Goal: Task Accomplishment & Management: Manage account settings

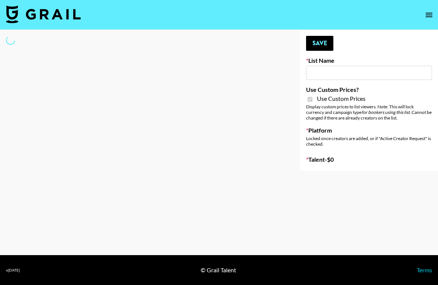
type input "sss"
checkbox input "true"
select select "Brand"
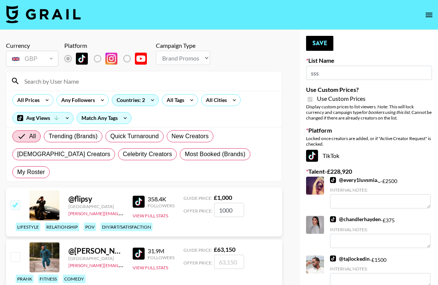
click at [79, 81] on input at bounding box center [148, 81] width 257 height 12
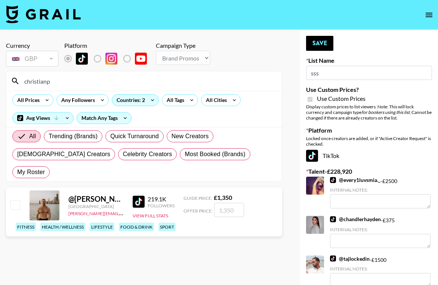
type input "christianp"
click at [229, 203] on input "number" at bounding box center [229, 210] width 30 height 14
checkbox input "true"
type input "3"
checkbox input "false"
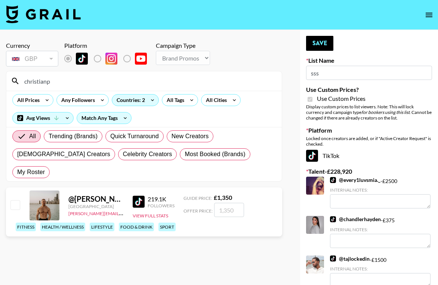
type input "1"
checkbox input "true"
type input "1500"
click at [318, 45] on button "Save" at bounding box center [319, 43] width 27 height 15
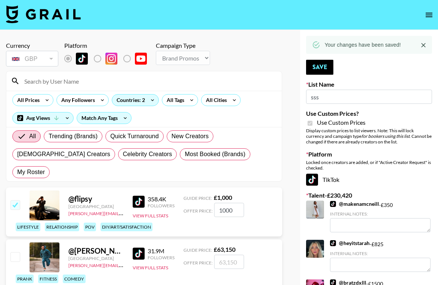
click at [79, 84] on input at bounding box center [148, 81] width 257 height 12
type input "c"
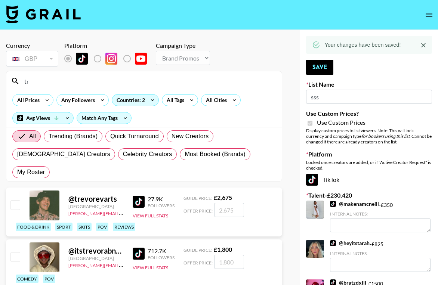
type input "t"
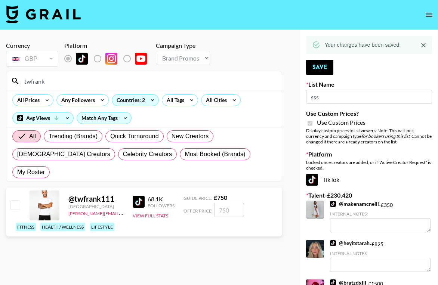
type input "twfrank"
click at [223, 203] on input "number" at bounding box center [229, 210] width 30 height 14
type input "75"
checkbox input "true"
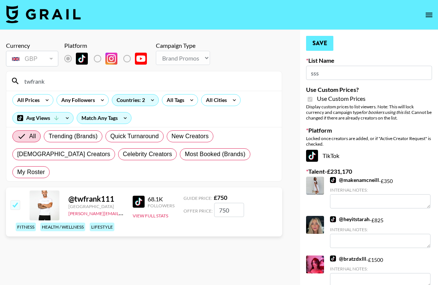
type input "750"
click at [318, 42] on button "Save" at bounding box center [319, 43] width 27 height 15
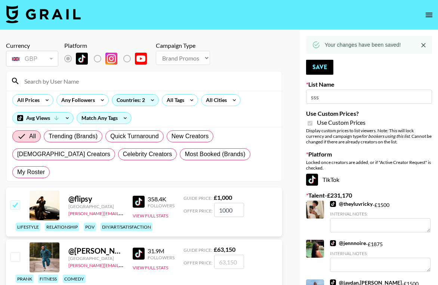
click at [58, 80] on input at bounding box center [148, 81] width 257 height 12
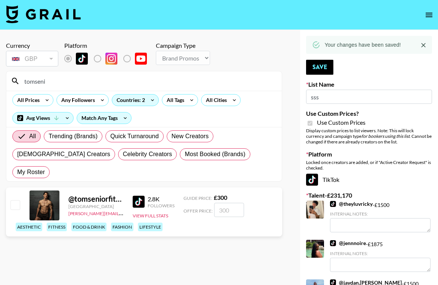
type input "tomseni"
click at [226, 203] on input "number" at bounding box center [229, 210] width 30 height 14
type input "30"
checkbox input "true"
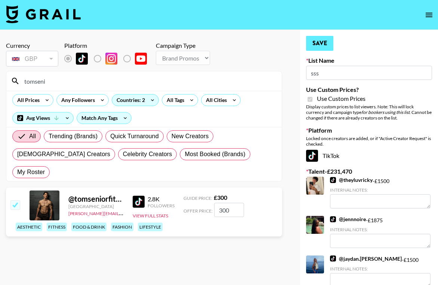
type input "300"
click at [318, 44] on button "Save" at bounding box center [319, 43] width 27 height 15
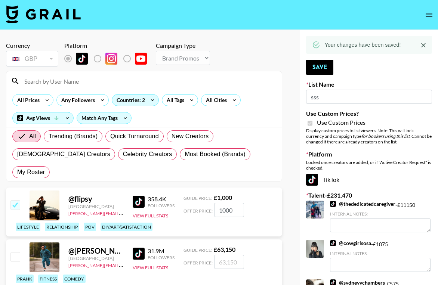
click at [59, 80] on input at bounding box center [148, 81] width 257 height 12
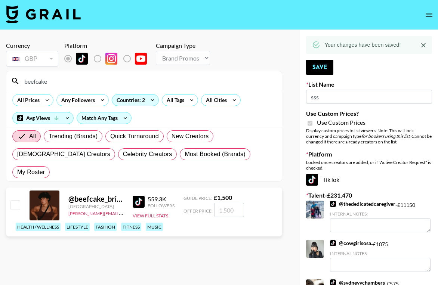
type input "beefcake"
click at [230, 203] on input "number" at bounding box center [229, 210] width 30 height 14
type input "2"
checkbox input "true"
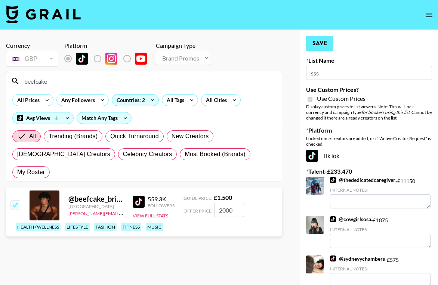
type input "2000"
click at [320, 44] on button "Save" at bounding box center [319, 43] width 27 height 15
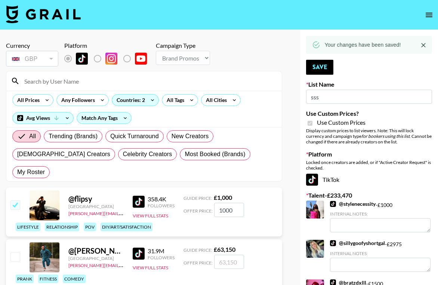
click at [111, 78] on input at bounding box center [148, 81] width 257 height 12
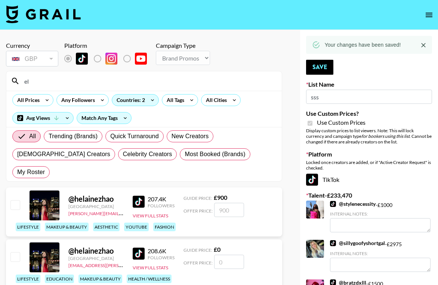
type input "e"
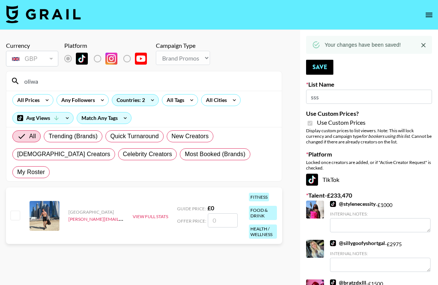
type input "oliwa"
click at [218, 213] on input "number" at bounding box center [223, 220] width 30 height 14
click at [50, 84] on input "oliwa" at bounding box center [148, 81] width 257 height 12
click at [49, 84] on input "oliwa" at bounding box center [148, 81] width 257 height 12
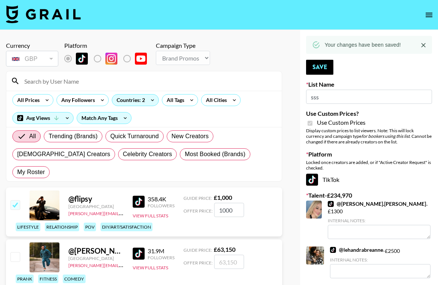
type input "Craftd"
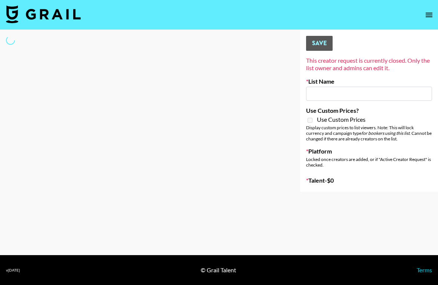
type input "Primal Harvest ([DATE])"
select select "Song"
